Goal: Transaction & Acquisition: Purchase product/service

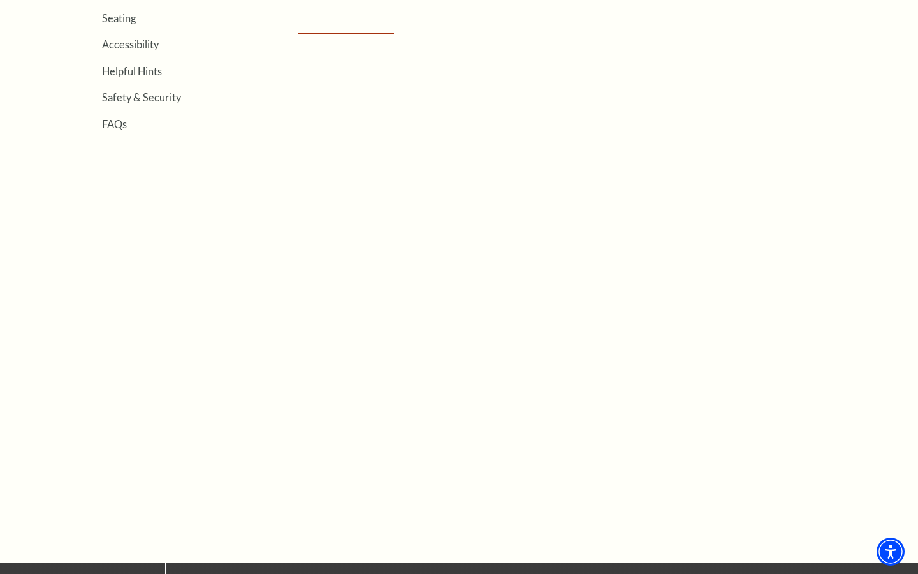
scroll to position [442, 0]
click at [129, 21] on link "Seating" at bounding box center [119, 18] width 34 height 12
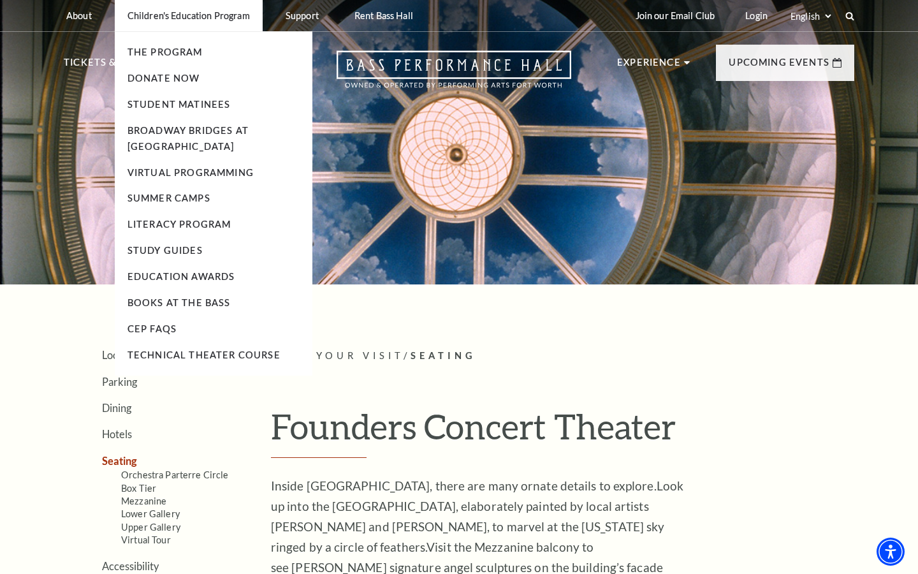
click at [129, 20] on p "Children's Education Program" at bounding box center [188, 15] width 122 height 11
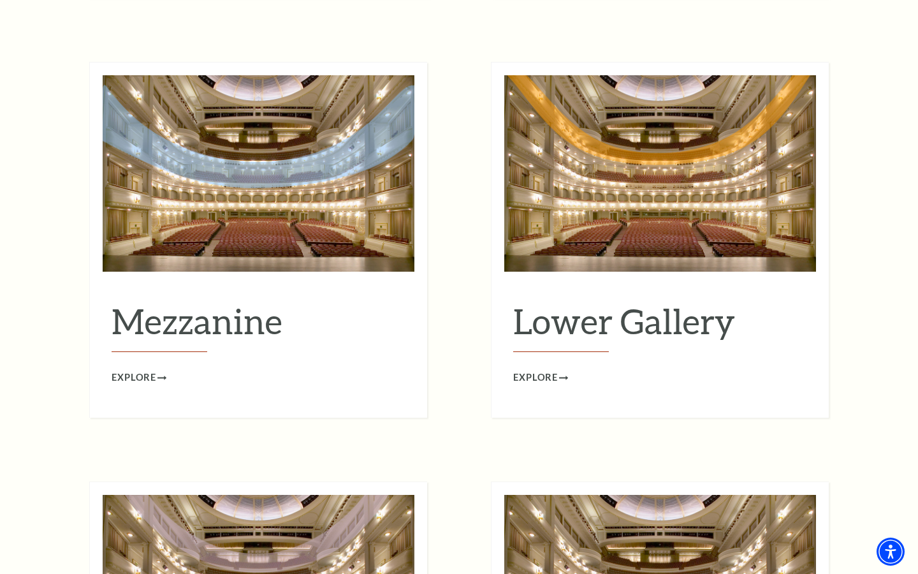
scroll to position [1598, 0]
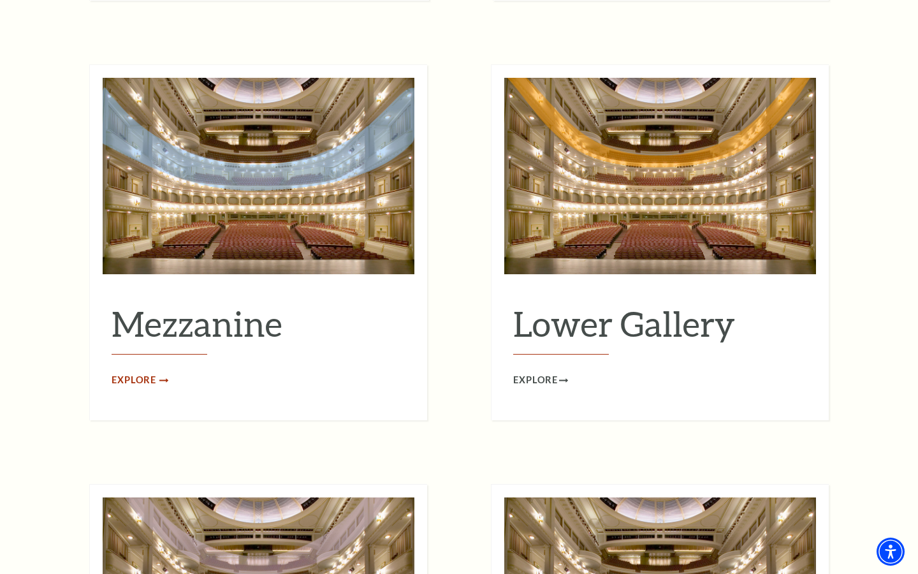
click at [158, 372] on link "Explore" at bounding box center [139, 380] width 55 height 16
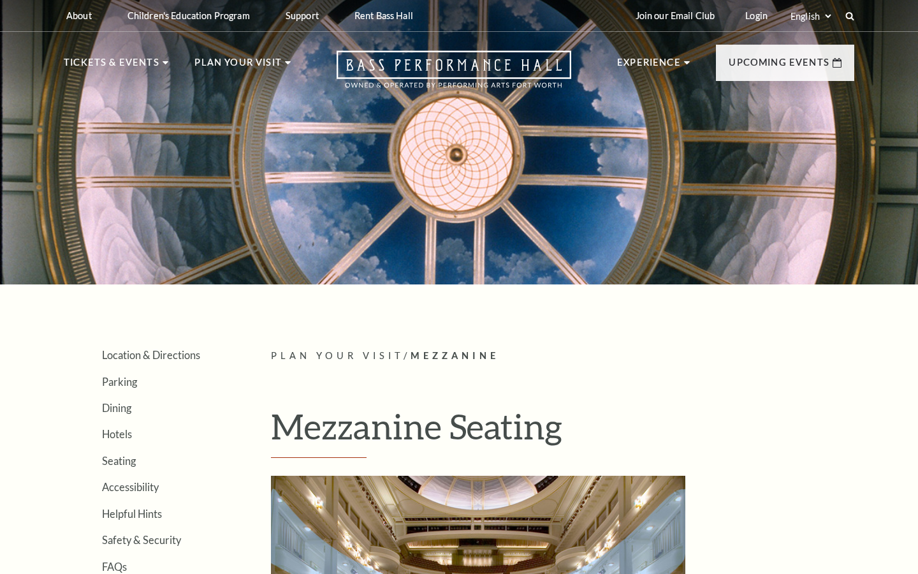
click at [147, 349] on link "Location & Directions" at bounding box center [151, 355] width 98 height 12
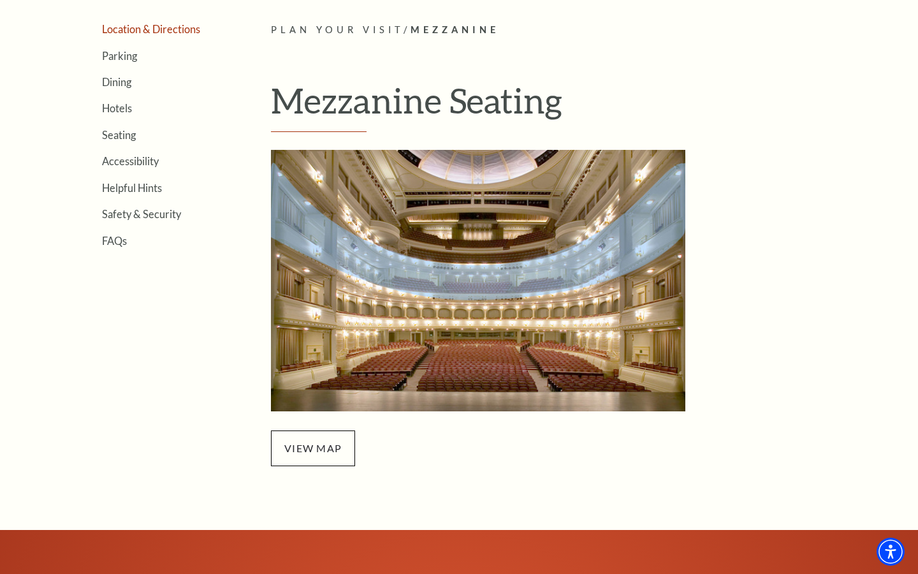
scroll to position [429, 0]
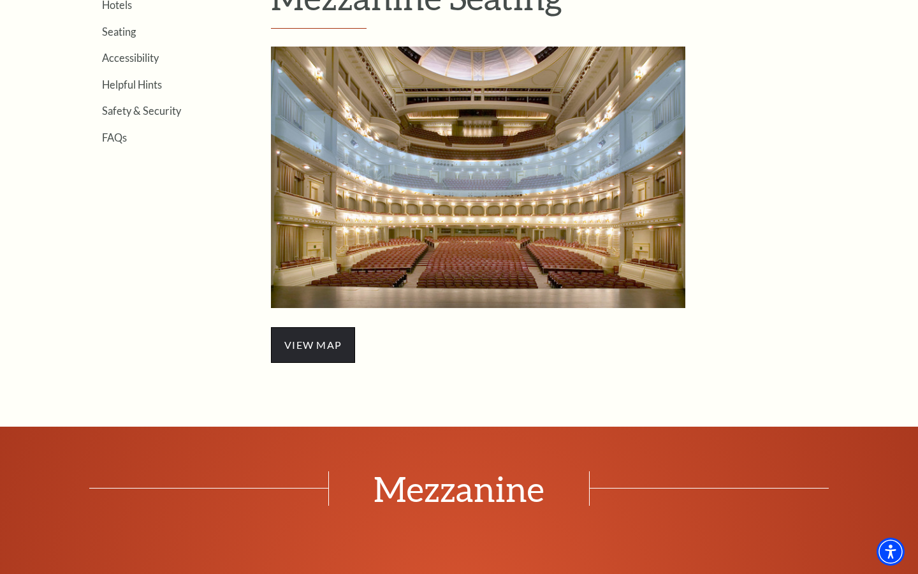
click at [321, 347] on span "view map" at bounding box center [313, 345] width 84 height 36
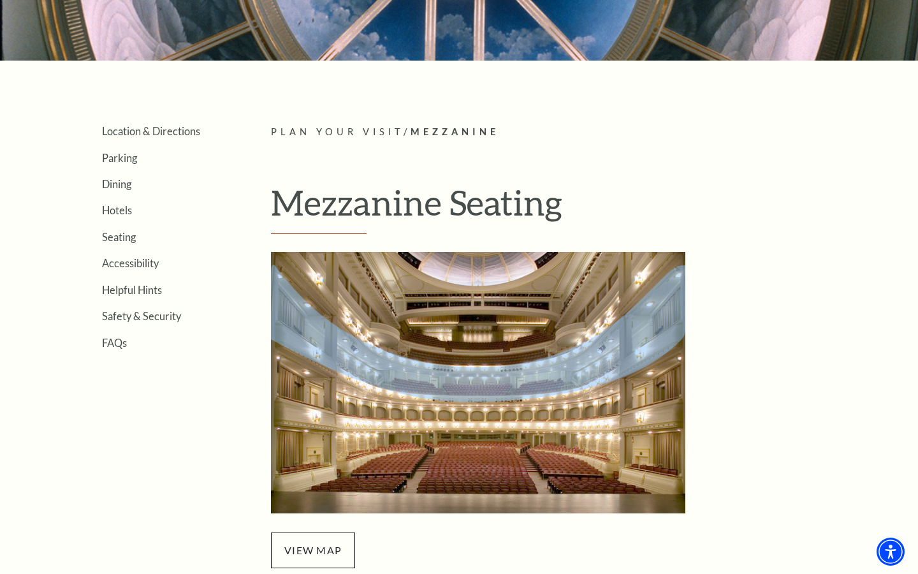
scroll to position [198, 0]
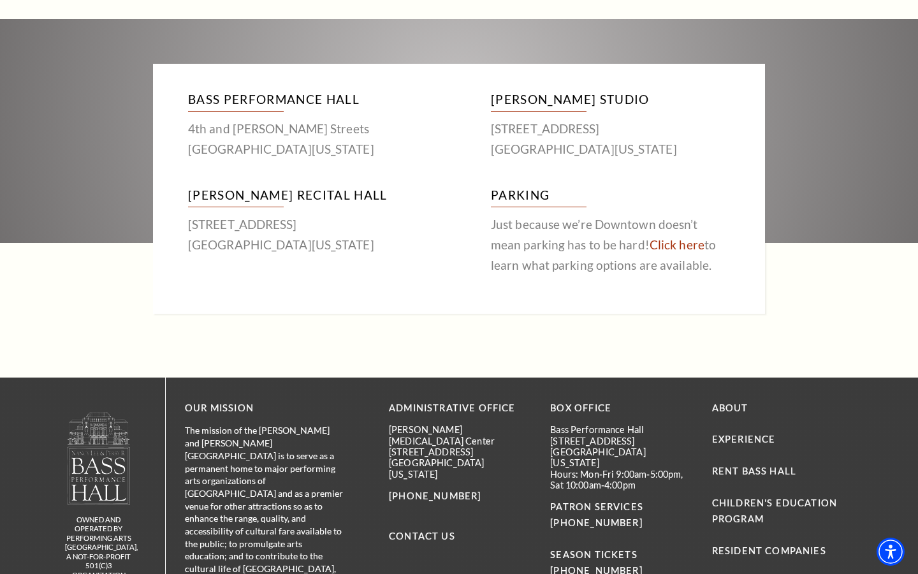
scroll to position [797, 0]
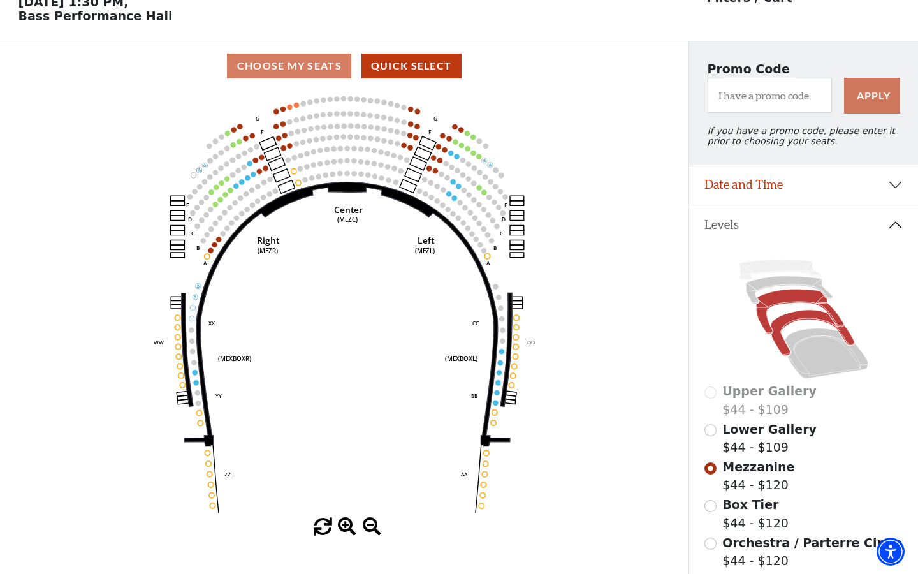
click at [794, 315] on icon at bounding box center [812, 332] width 83 height 45
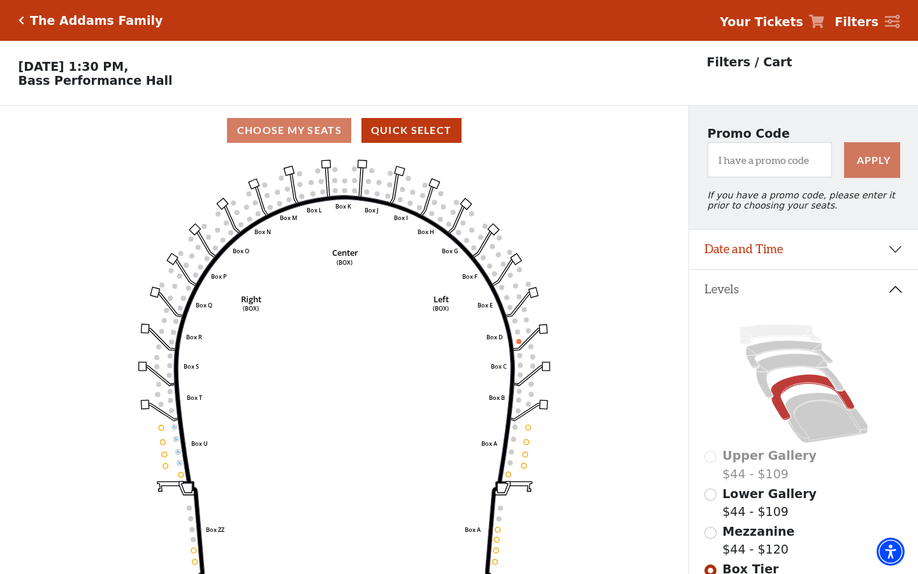
scroll to position [59, 0]
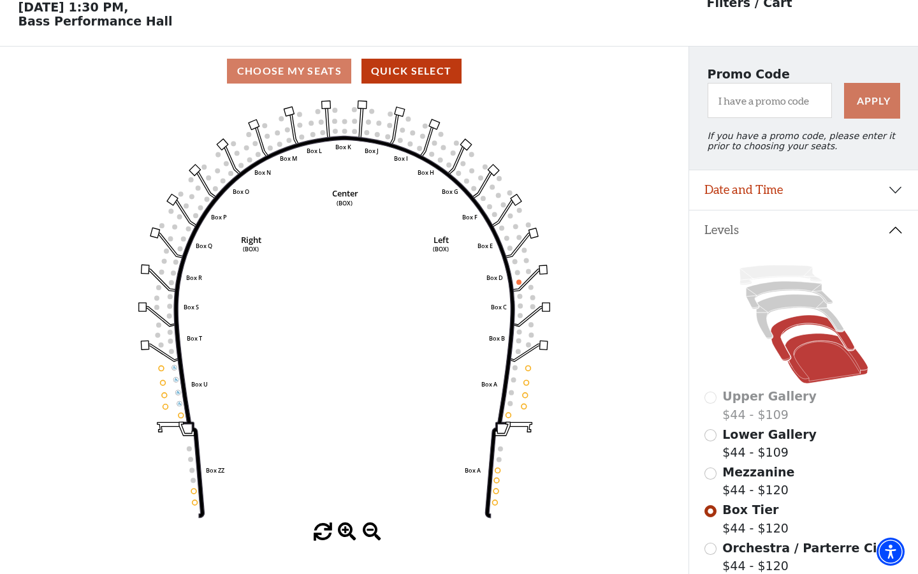
click at [800, 367] on icon at bounding box center [826, 358] width 83 height 50
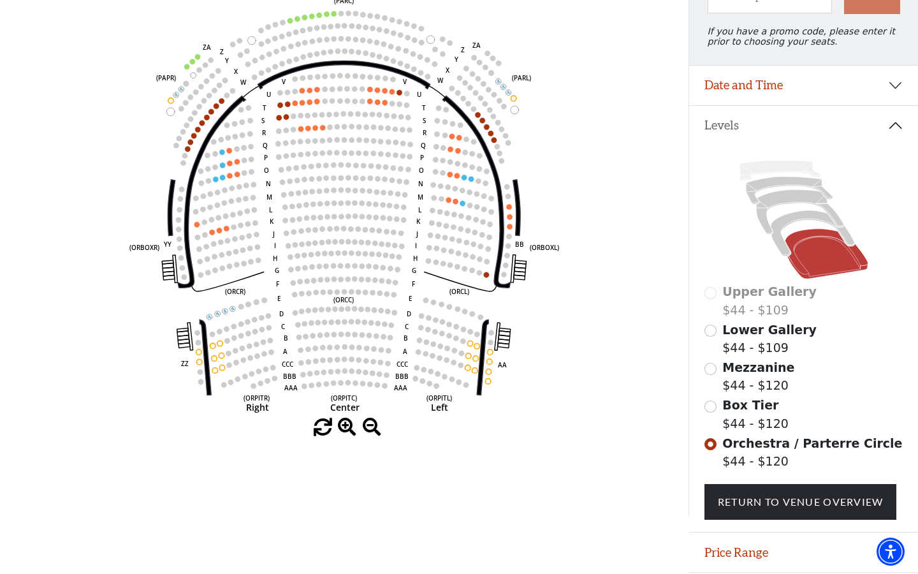
scroll to position [144, 0]
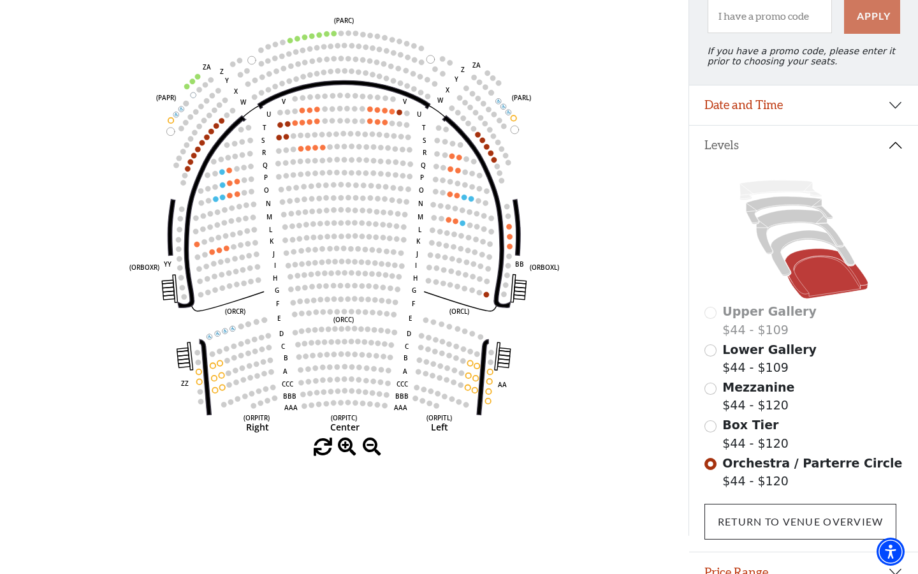
click at [766, 527] on link "Return To Venue Overview" at bounding box center [800, 522] width 192 height 36
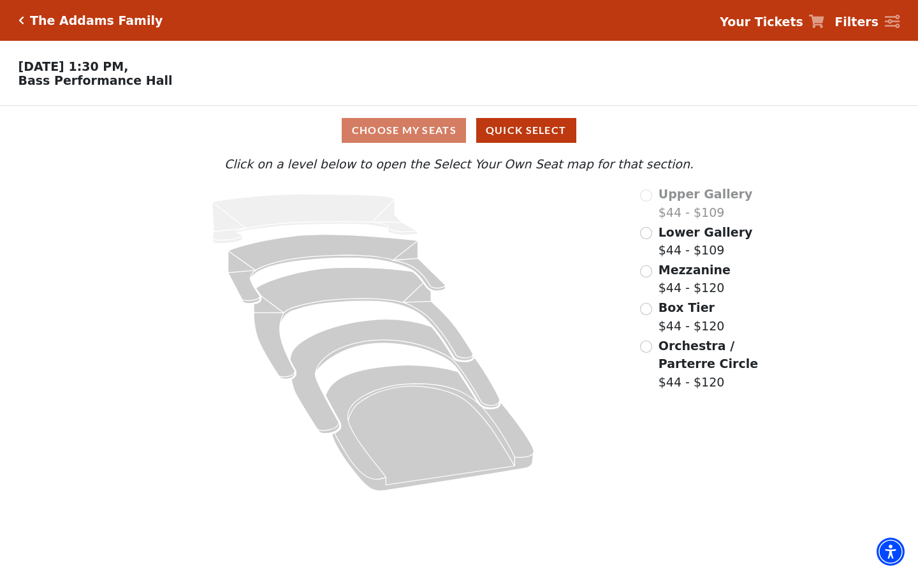
scroll to position [0, 0]
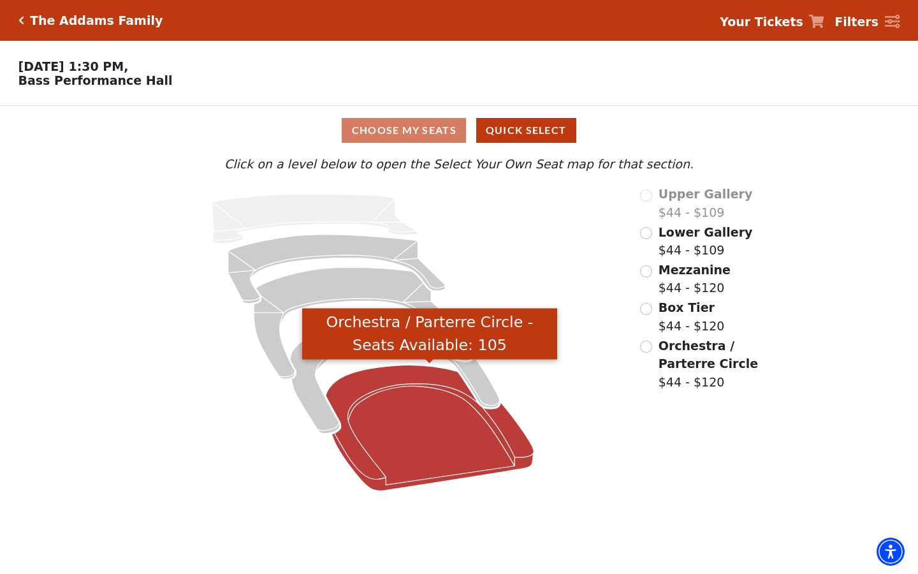
click at [419, 402] on icon "Orchestra / Parterre Circle - Seats Available: 105" at bounding box center [430, 428] width 208 height 126
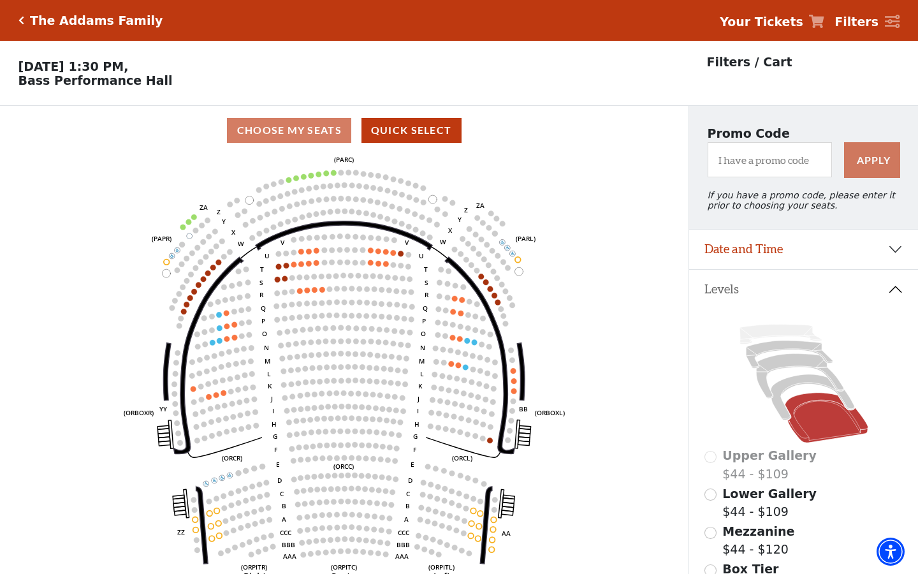
scroll to position [59, 0]
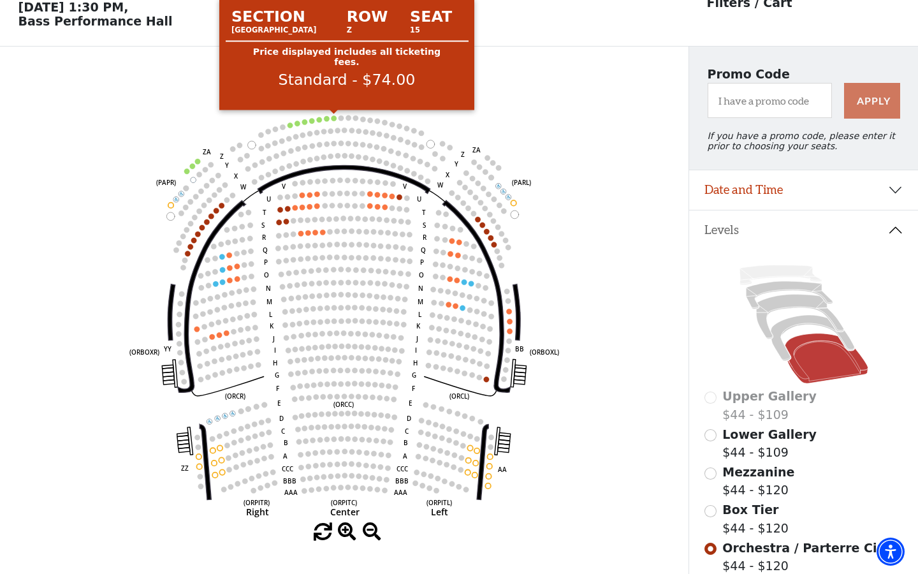
click at [335, 118] on circle at bounding box center [333, 117] width 5 height 5
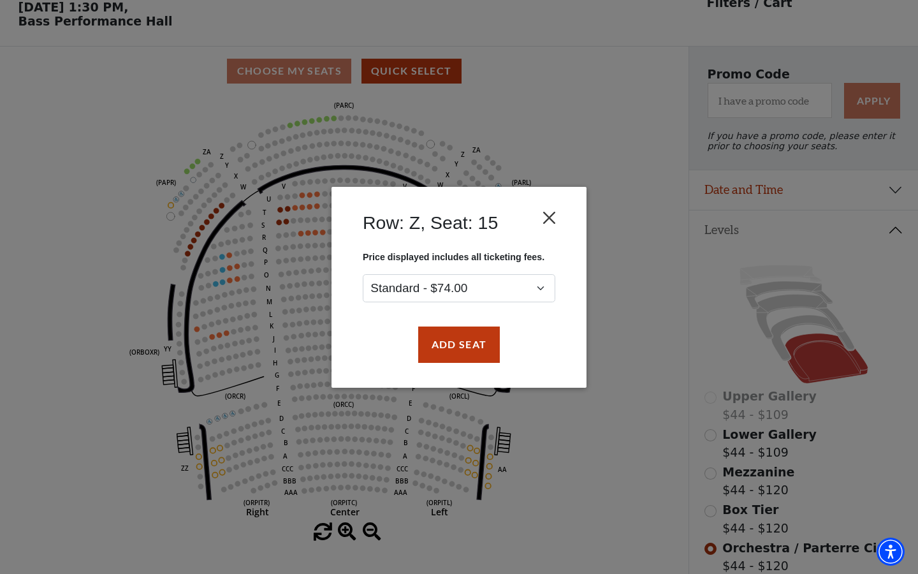
click at [556, 211] on button "Close" at bounding box center [549, 217] width 24 height 24
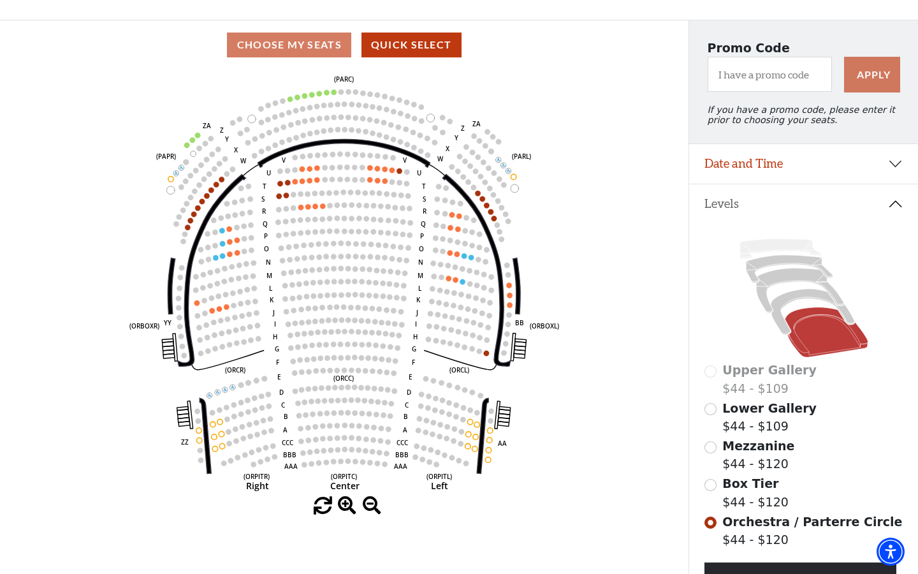
scroll to position [88, 0]
